Goal: Contribute content: Contribute content

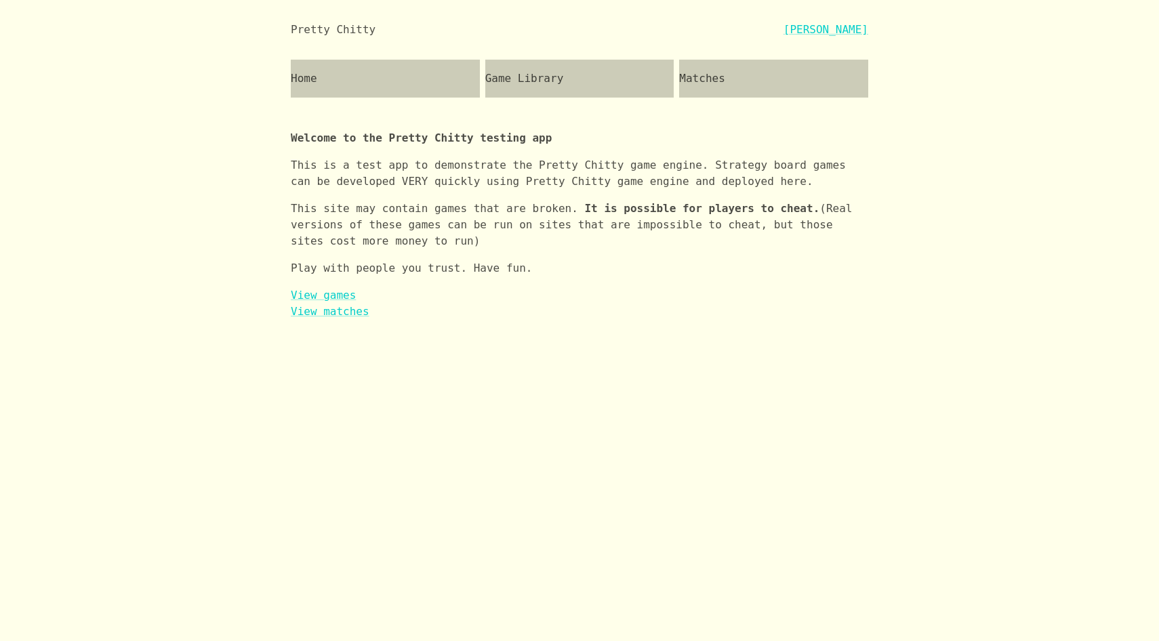
click at [545, 80] on div "Game Library" at bounding box center [579, 79] width 189 height 38
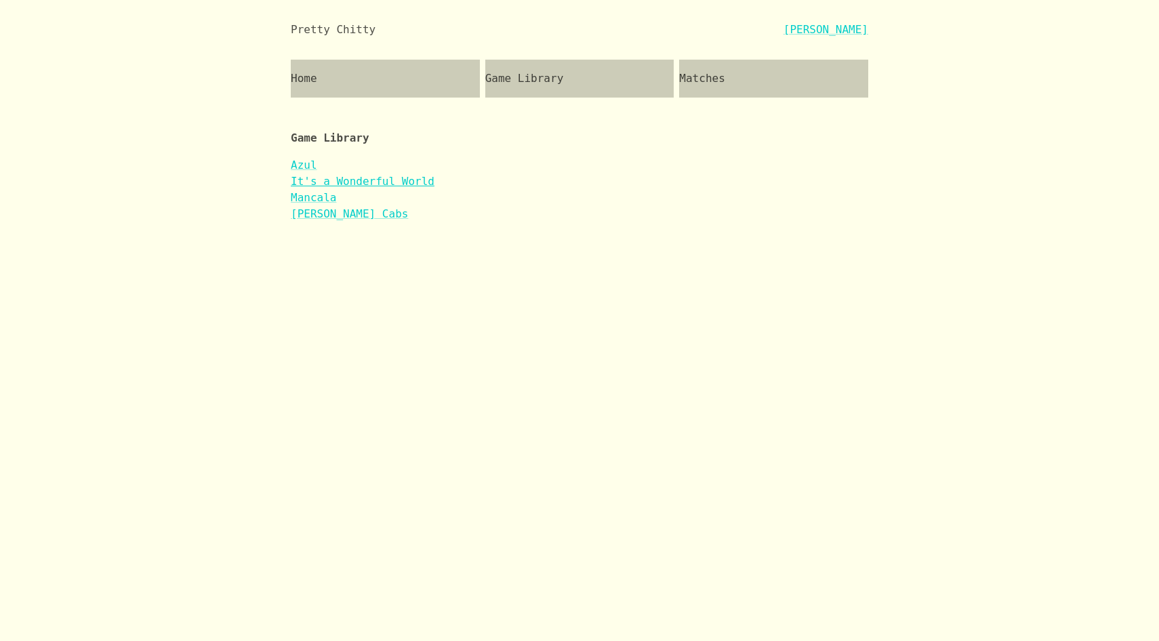
click at [361, 182] on link "It's a Wonderful World" at bounding box center [363, 181] width 144 height 13
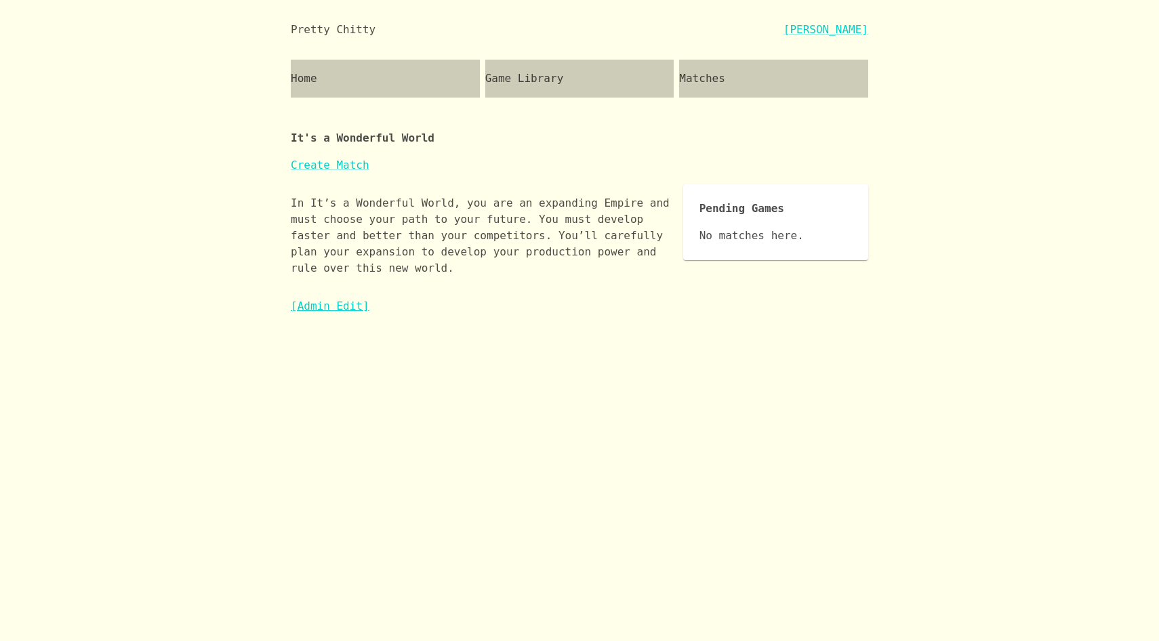
click at [346, 304] on link "[Admin Edit]" at bounding box center [330, 305] width 79 height 13
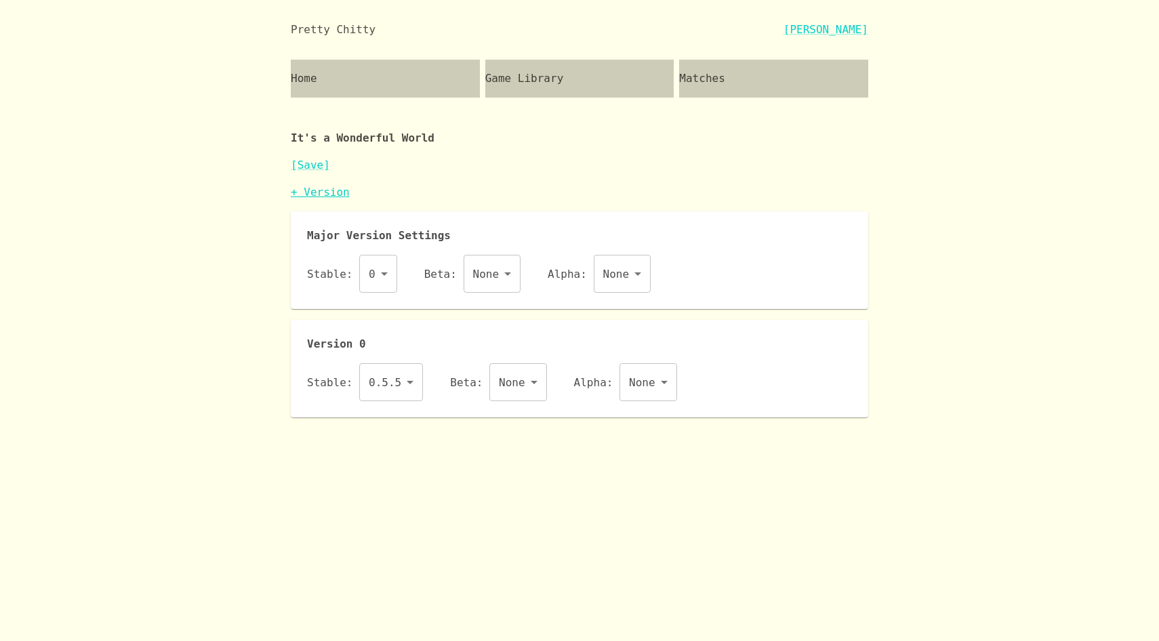
click at [319, 194] on link "+ Version" at bounding box center [320, 192] width 59 height 13
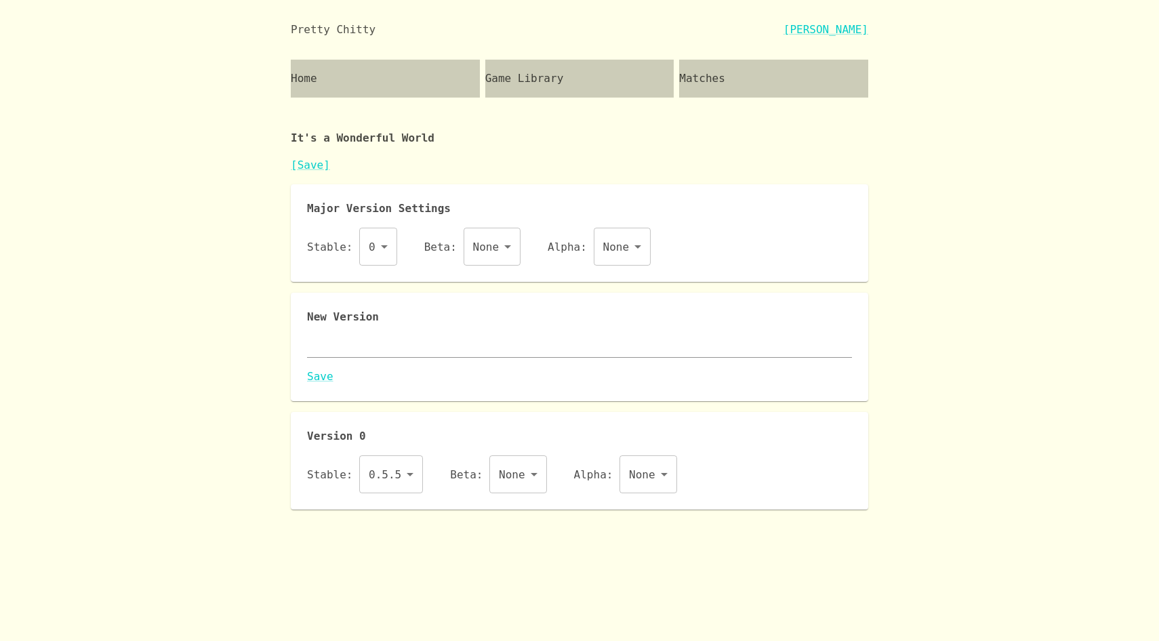
click at [364, 341] on textarea at bounding box center [579, 347] width 545 height 16
paste textarea "{ "id": "iaww", "name": "It's a Wonderful World", "major": 0, "description": "I…"
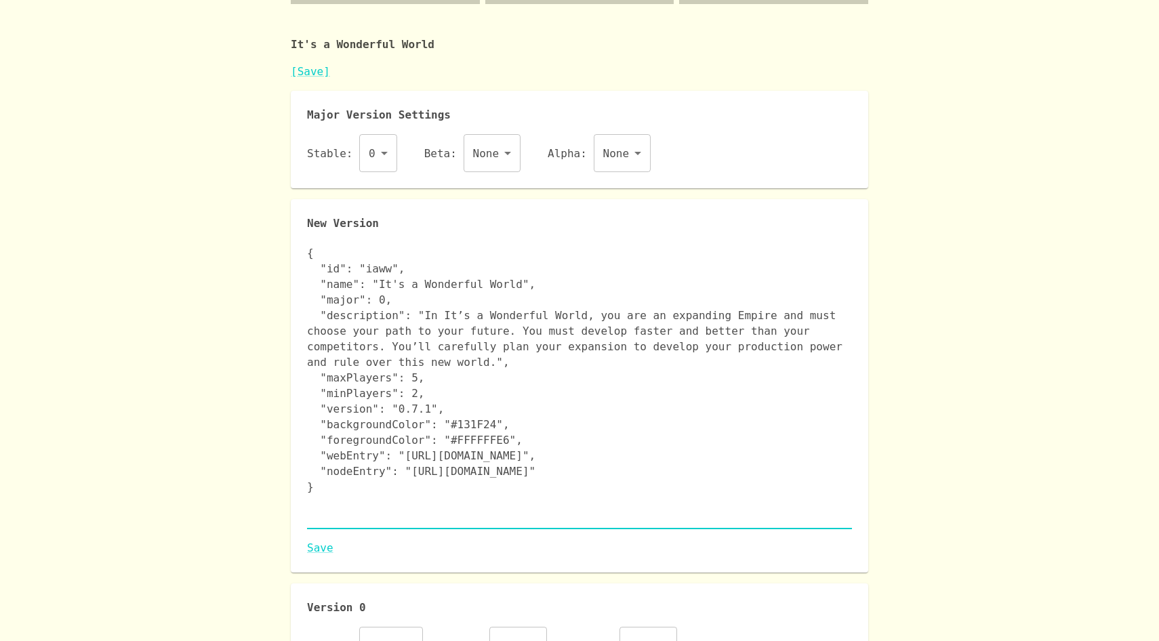
scroll to position [129, 0]
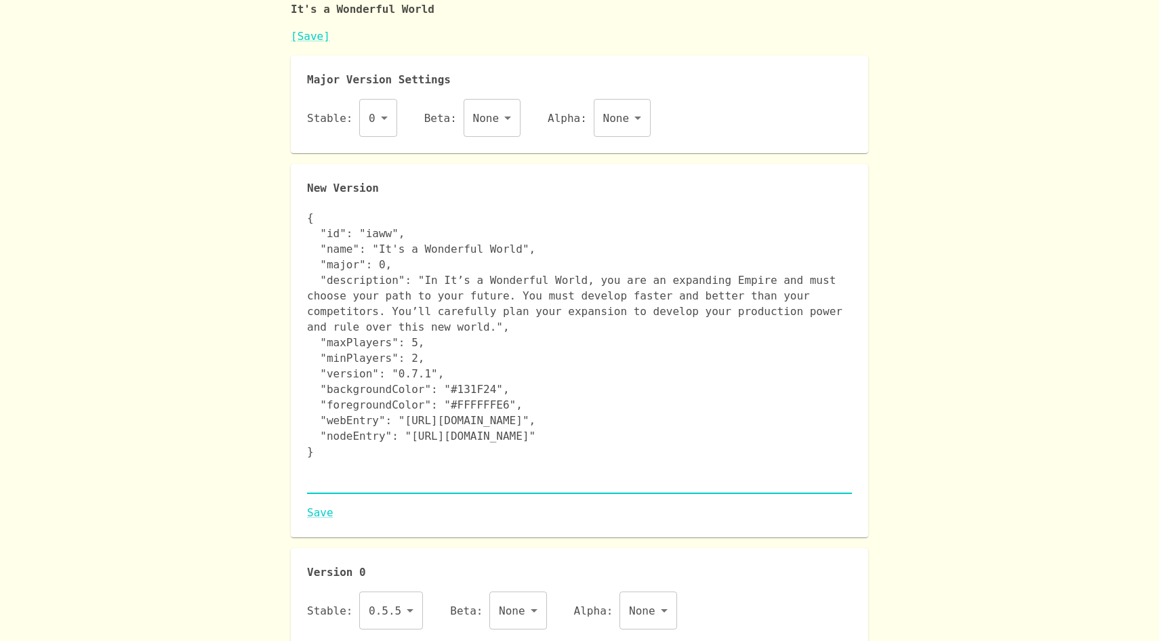
click at [379, 266] on textarea "{ "id": "iaww", "name": "It's a Wonderful World", "major": 0, "description": "I…" at bounding box center [579, 350] width 545 height 281
type textarea "{ "id": "iaww", "name": "It's a Wonderful World", "major": 1, "description": "I…"
click at [314, 511] on link "Save" at bounding box center [579, 513] width 545 height 16
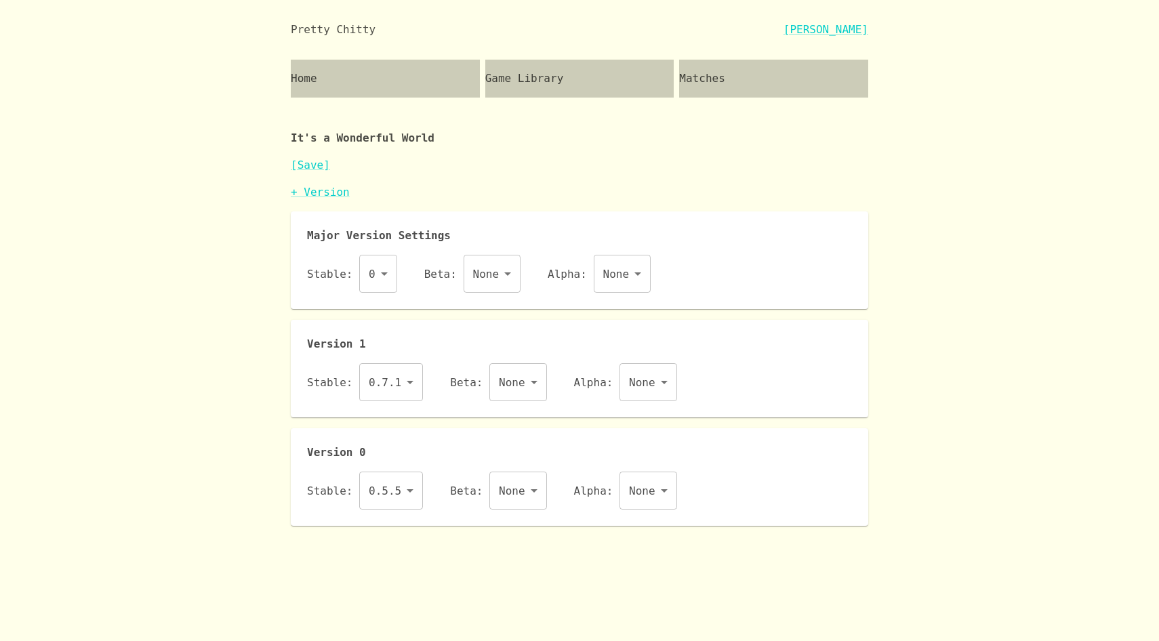
scroll to position [0, 0]
click at [327, 194] on link "+ Version" at bounding box center [320, 192] width 59 height 13
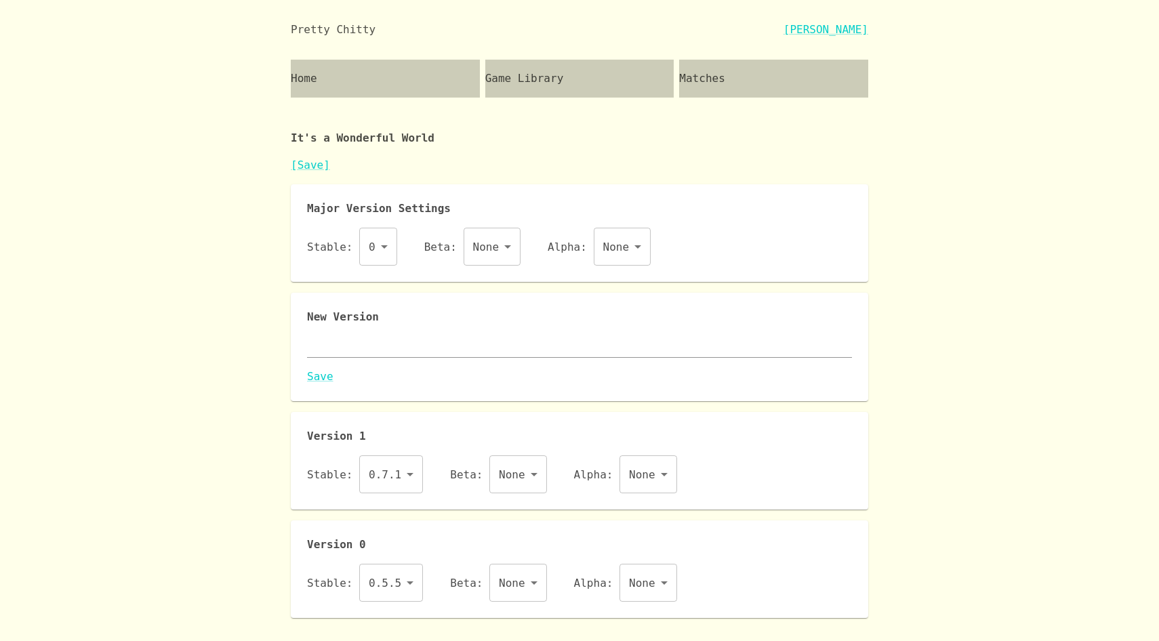
click at [387, 348] on textarea at bounding box center [579, 347] width 545 height 16
paste textarea "{ "id": "iaww", "name": "It's a Wonderful World", "major": 0, "description": "I…"
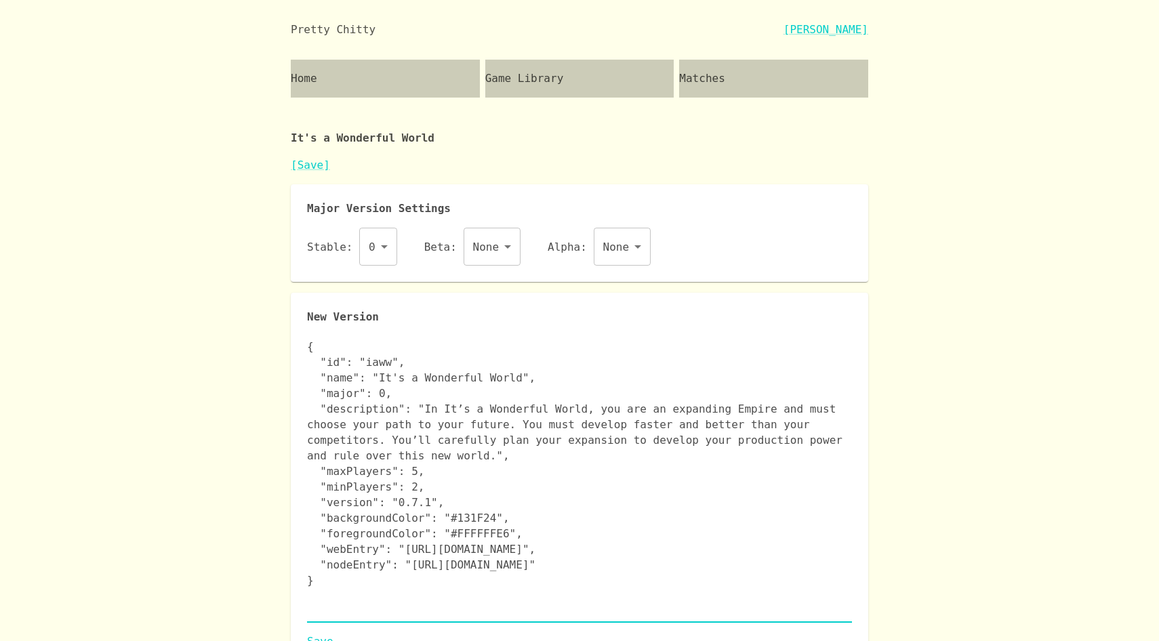
type textarea "{ "id": "iaww", "name": "It's a Wonderful World", "major": 0, "description": "I…"
click at [501, 472] on textarea "{ "id": "iaww", "name": "It's a Wonderful World", "major": 0, "description": "I…" at bounding box center [579, 479] width 545 height 281
